Goal: Check status: Check status

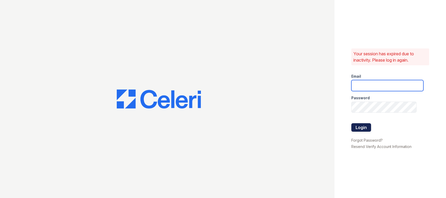
type input "renewfoundrycentre@trinity-pm.com"
click at [363, 126] on button "Login" at bounding box center [361, 127] width 20 height 8
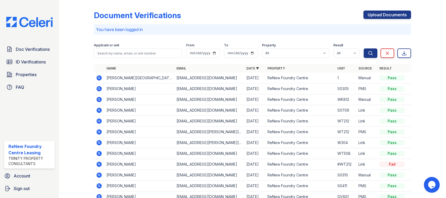
click at [99, 78] on icon at bounding box center [99, 78] width 6 height 6
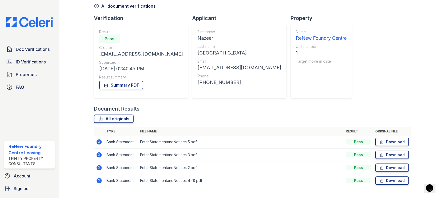
scroll to position [37, 0]
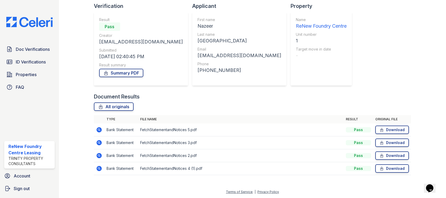
click at [99, 126] on td at bounding box center [99, 129] width 11 height 13
click at [99, 127] on icon at bounding box center [98, 129] width 5 height 5
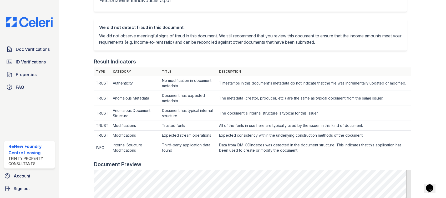
scroll to position [245, 0]
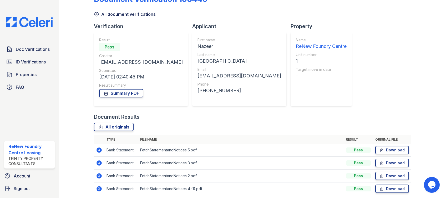
scroll to position [37, 0]
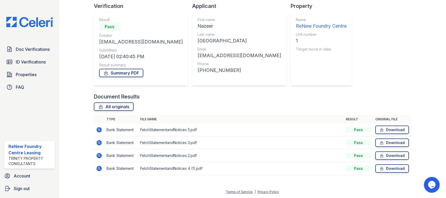
click at [99, 167] on icon at bounding box center [98, 167] width 1 height 1
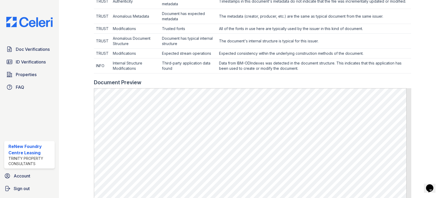
scroll to position [210, 0]
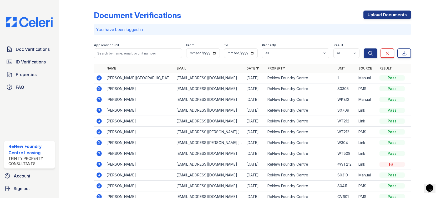
click at [98, 87] on icon at bounding box center [98, 88] width 5 height 5
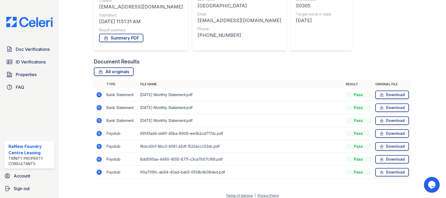
scroll to position [75, 0]
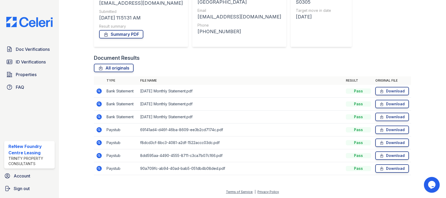
click at [100, 129] on icon at bounding box center [98, 129] width 5 height 5
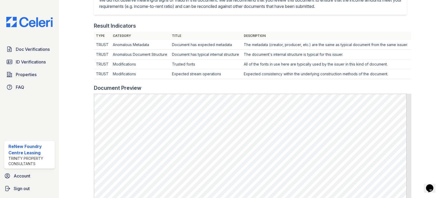
scroll to position [210, 0]
